Goal: Task Accomplishment & Management: Complete application form

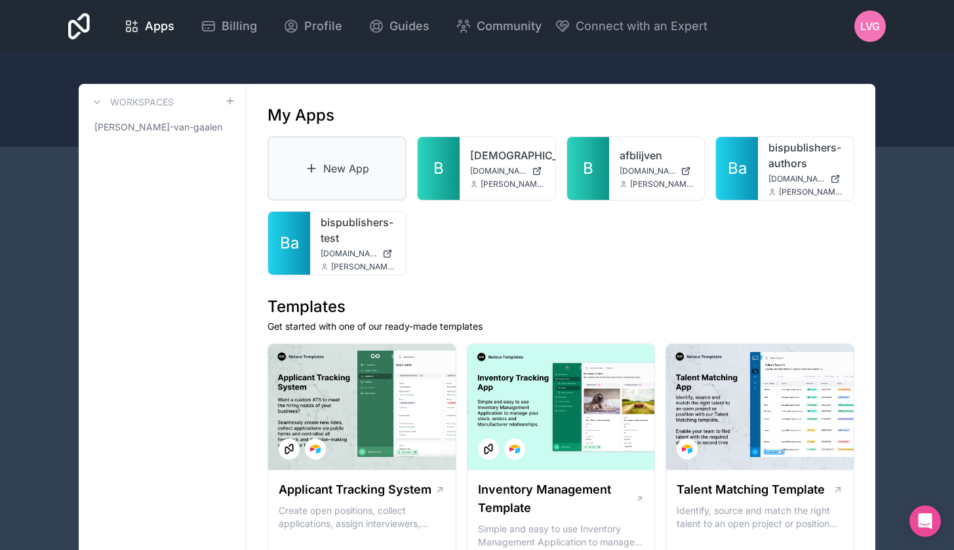
click at [361, 173] on link "New App" at bounding box center [336, 168] width 139 height 64
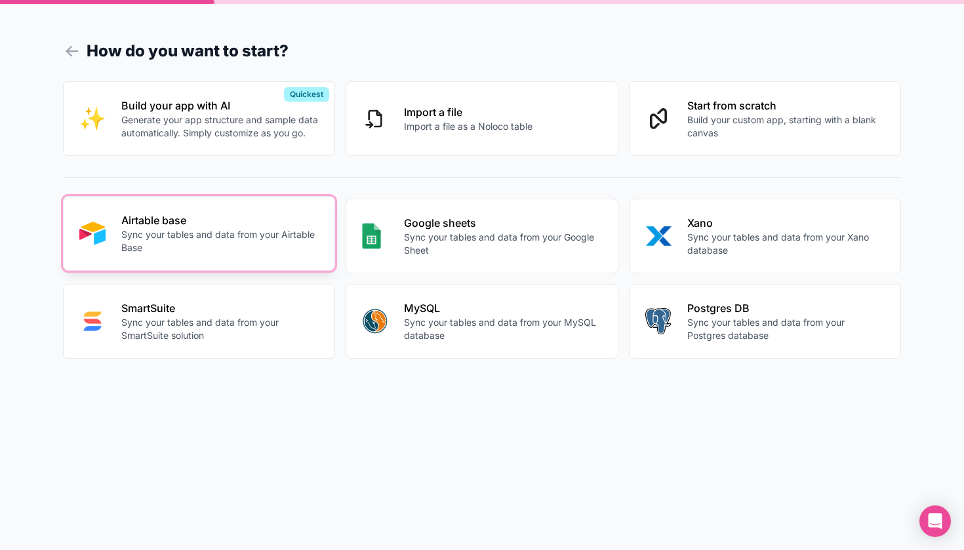
click at [170, 238] on p "Sync your tables and data from your Airtable Base" at bounding box center [220, 241] width 198 height 26
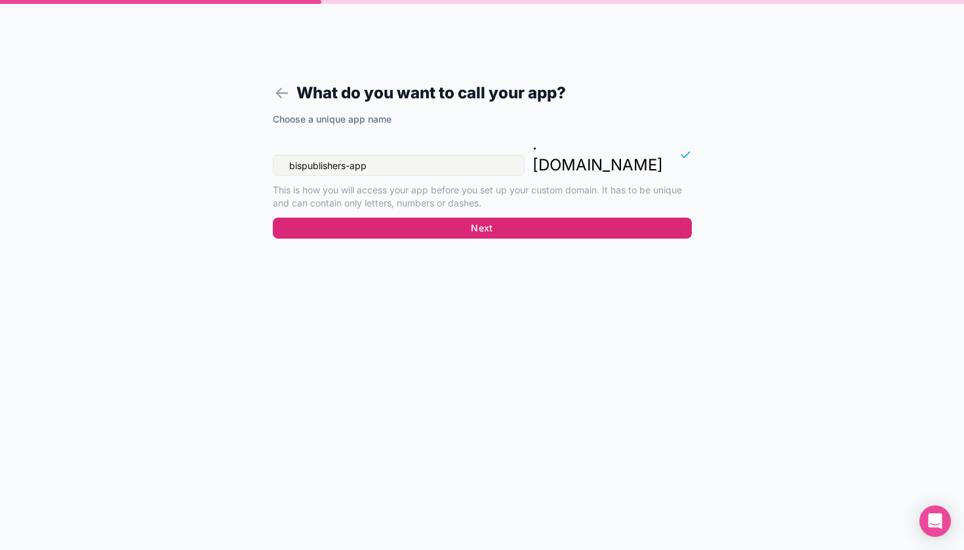
click at [459, 218] on button "Next" at bounding box center [482, 228] width 419 height 21
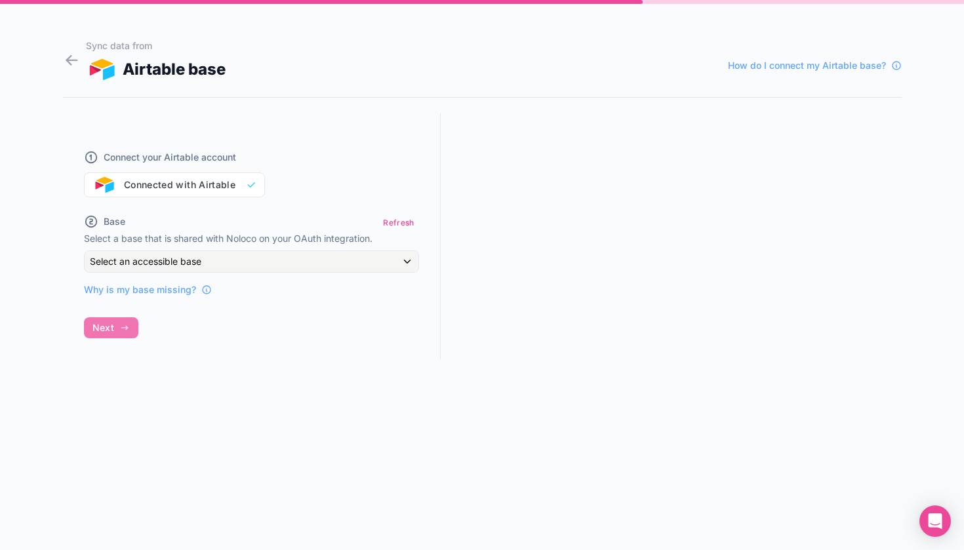
click at [238, 257] on div "Select an accessible base" at bounding box center [252, 261] width 334 height 21
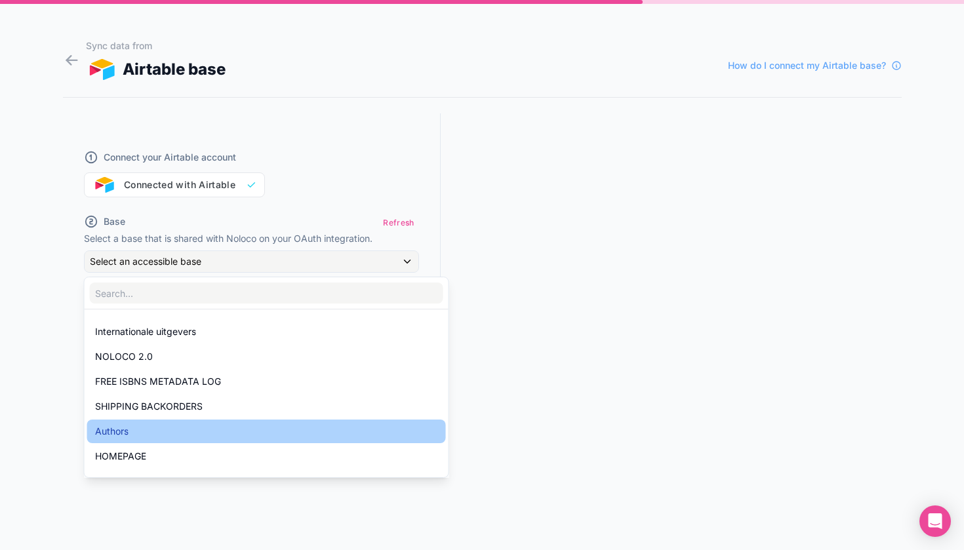
click at [184, 424] on div "Authors" at bounding box center [266, 431] width 343 height 16
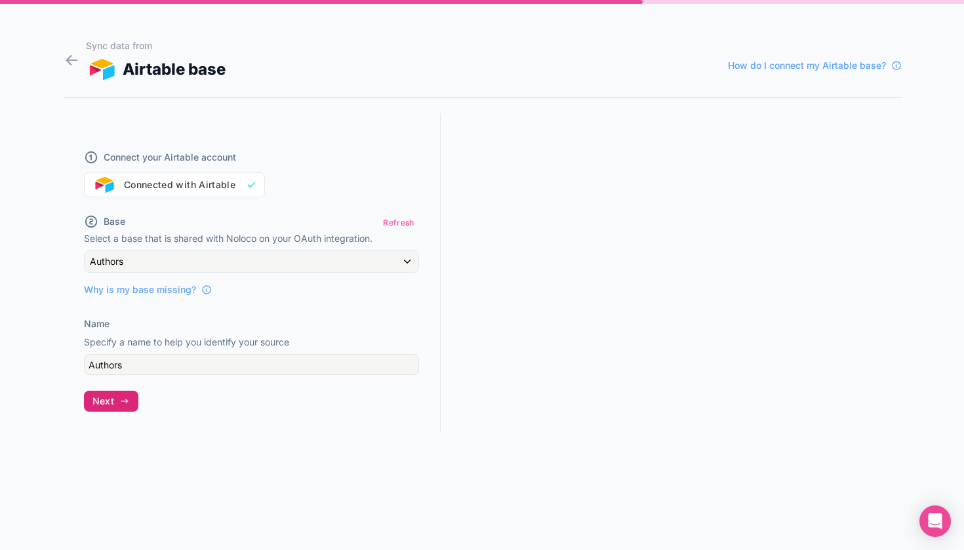
click at [106, 396] on span "Next" at bounding box center [103, 401] width 22 height 12
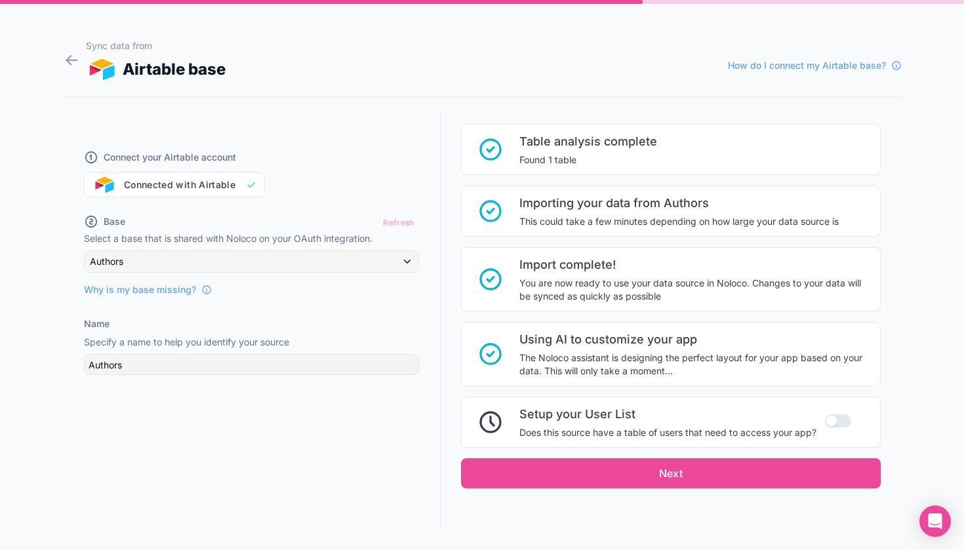
scroll to position [98, 0]
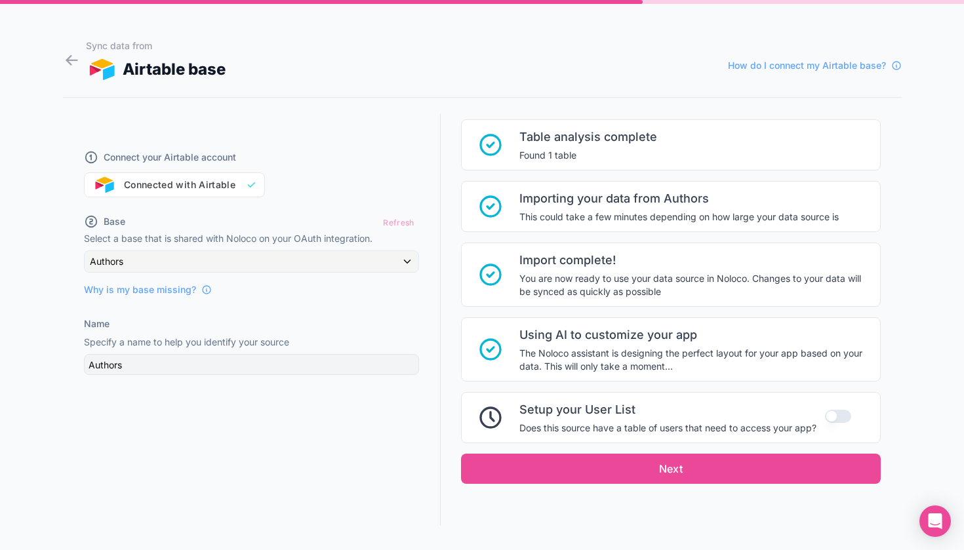
click at [837, 416] on button "Use setting" at bounding box center [838, 416] width 26 height 13
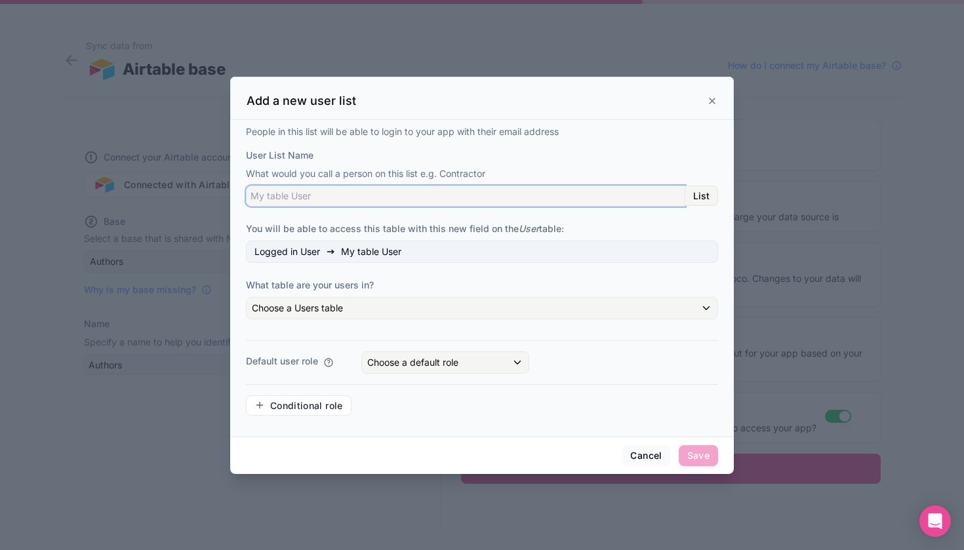
click at [469, 198] on input "User List Name" at bounding box center [465, 195] width 439 height 21
click at [344, 202] on input "User List Name" at bounding box center [465, 195] width 439 height 21
click at [344, 217] on div "People in this list will be able to login to your app with their email address …" at bounding box center [482, 276] width 472 height 302
click at [361, 195] on input "User List Name" at bounding box center [465, 195] width 439 height 21
click at [709, 198] on span "List" at bounding box center [701, 196] width 16 height 12
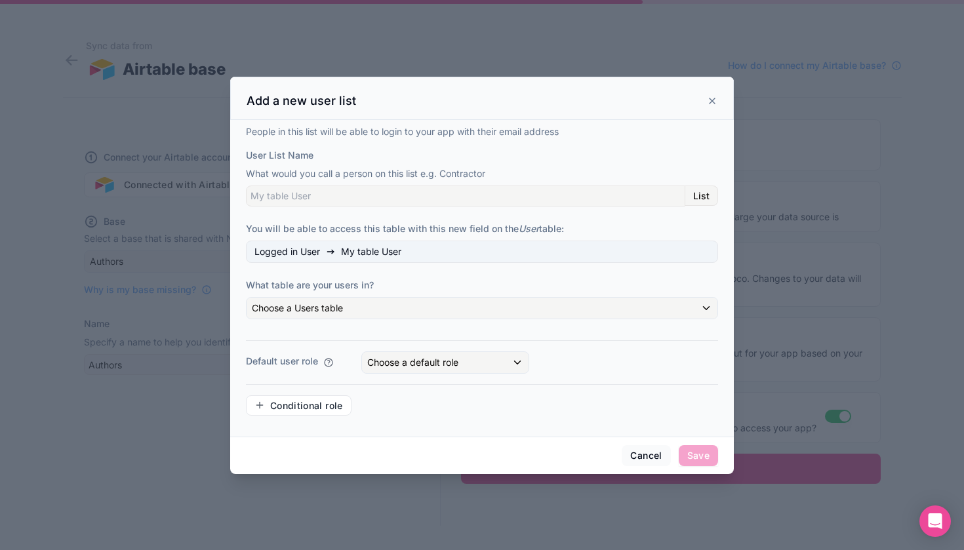
click at [551, 307] on div "Choose a Users table" at bounding box center [481, 308] width 471 height 21
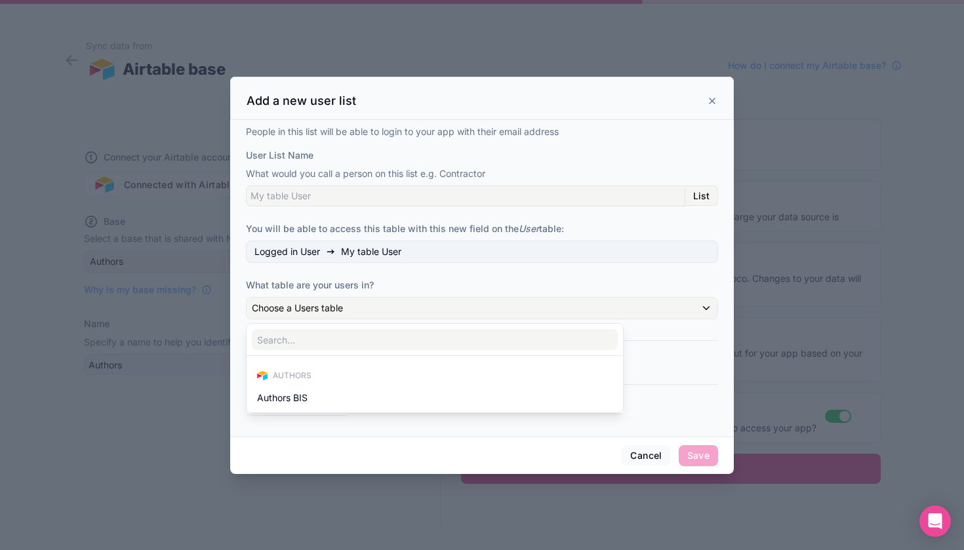
click at [551, 307] on div at bounding box center [481, 275] width 503 height 397
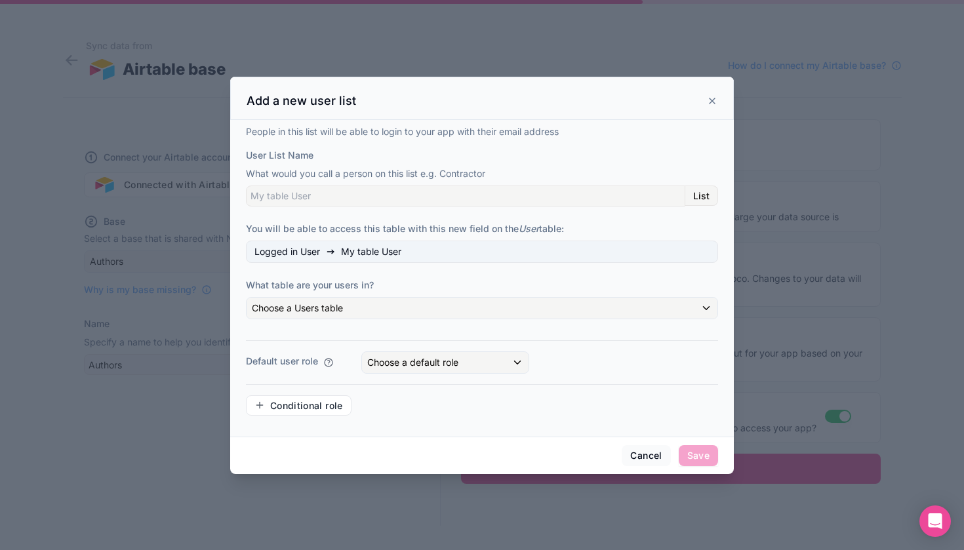
click at [554, 254] on div "Logged in User My table User" at bounding box center [482, 252] width 472 height 22
click at [518, 364] on div "Choose a default role" at bounding box center [445, 362] width 166 height 21
click at [412, 439] on div "Team Admin" at bounding box center [399, 433] width 54 height 16
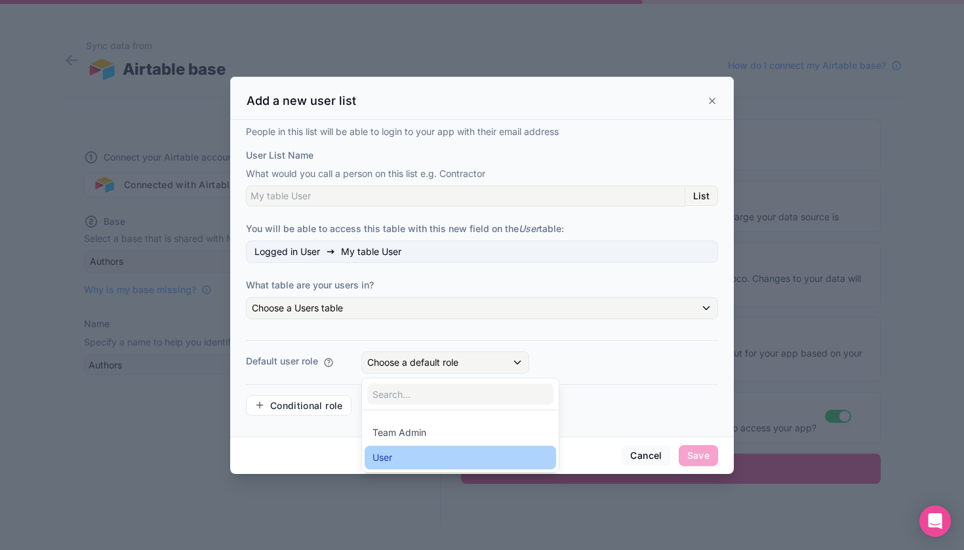
click at [389, 454] on div "User" at bounding box center [382, 458] width 20 height 16
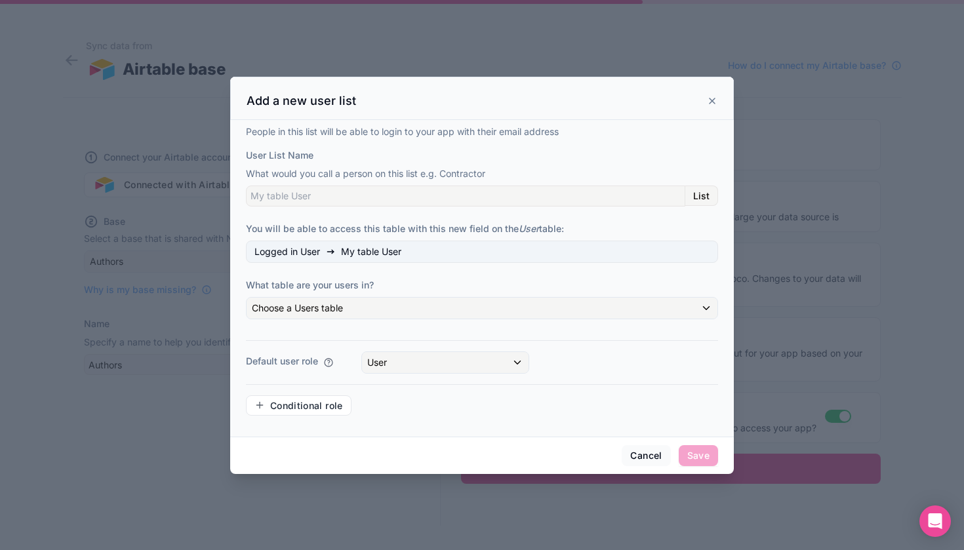
click at [684, 452] on span "Save" at bounding box center [697, 455] width 39 height 21
click at [634, 453] on button "Cancel" at bounding box center [645, 455] width 49 height 21
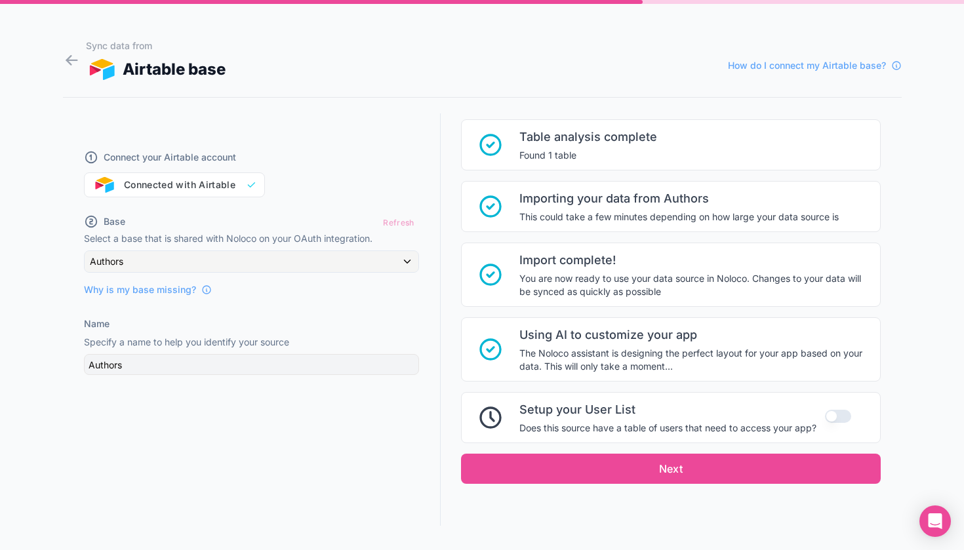
scroll to position [24, 0]
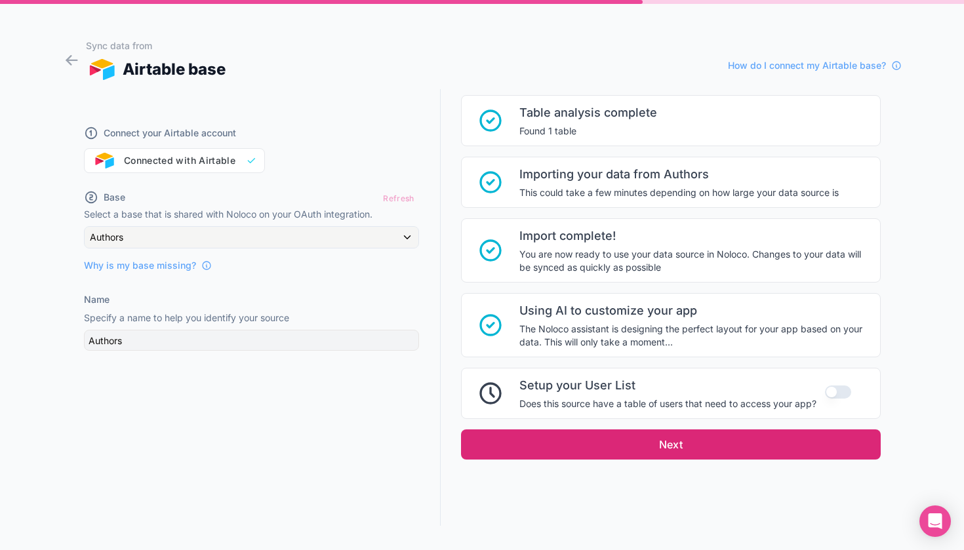
click at [621, 437] on button "Next" at bounding box center [670, 444] width 419 height 30
